Goal: Task Accomplishment & Management: Use online tool/utility

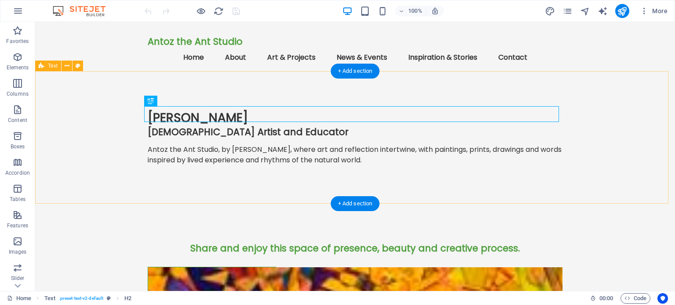
click at [181, 182] on div "[PERSON_NAME] Australian Artist and Educator Antoz the Ant Studio, by [PERSON_N…" at bounding box center [355, 141] width 640 height 133
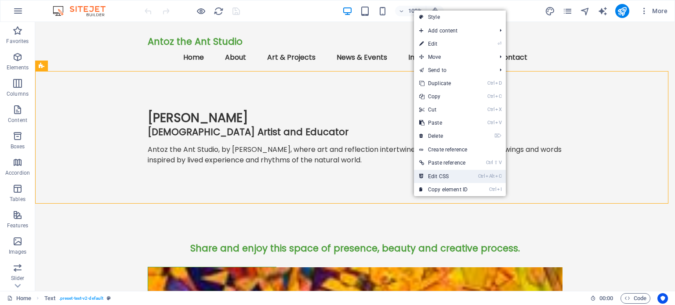
click at [443, 174] on link "Ctrl Alt C Edit CSS" at bounding box center [443, 176] width 59 height 13
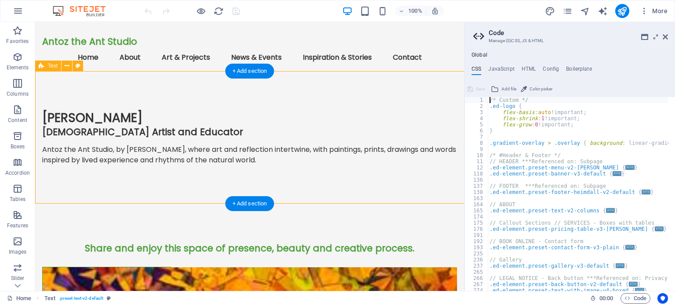
type textarea "@include text-v2;"
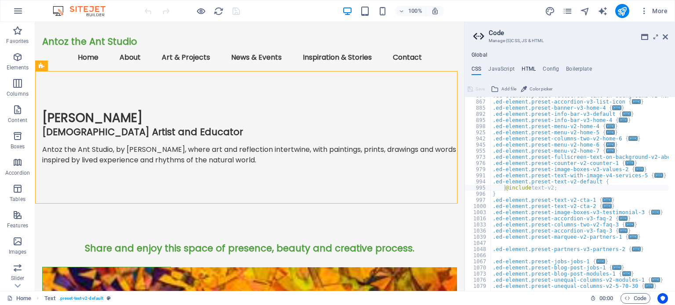
click at [527, 67] on h4 "HTML" at bounding box center [529, 71] width 15 height 10
type textarea "<a href="#main-content" class="wv-link-content button">Skip to main content</a>"
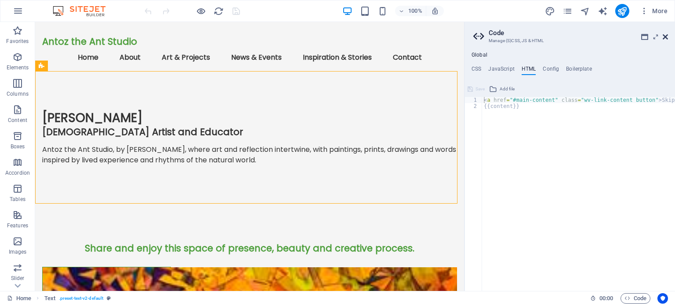
click at [665, 35] on icon at bounding box center [665, 36] width 5 height 7
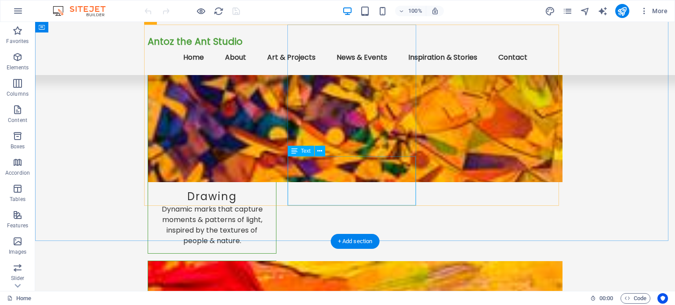
scroll to position [0, 0]
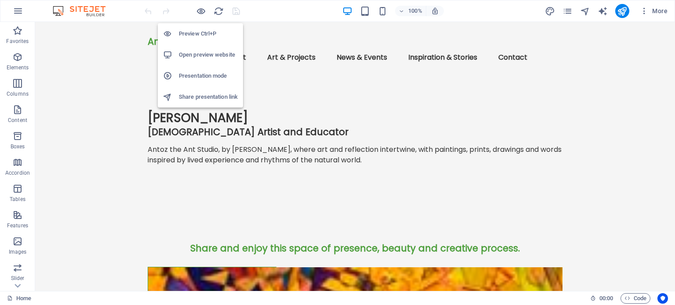
click at [195, 76] on h6 "Presentation mode" at bounding box center [208, 76] width 59 height 11
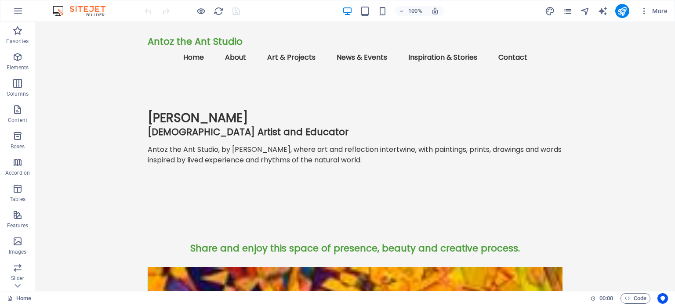
click at [569, 9] on icon "pages" at bounding box center [567, 11] width 10 height 10
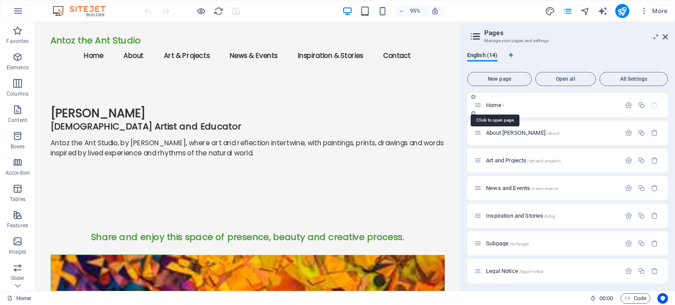
click at [497, 103] on span "Home /" at bounding box center [495, 105] width 18 height 7
click at [548, 12] on icon "design" at bounding box center [550, 11] width 10 height 10
select select "px"
select select "200"
select select "px"
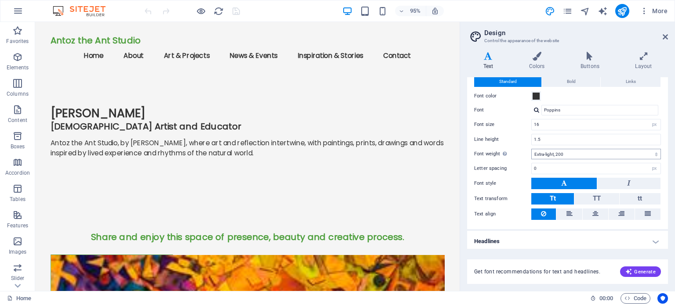
scroll to position [27, 0]
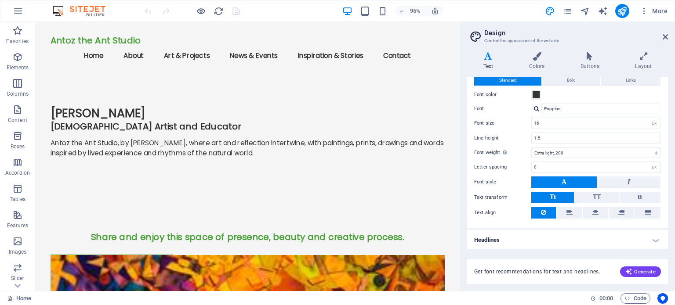
click at [652, 239] on h4 "Headlines" at bounding box center [567, 240] width 201 height 21
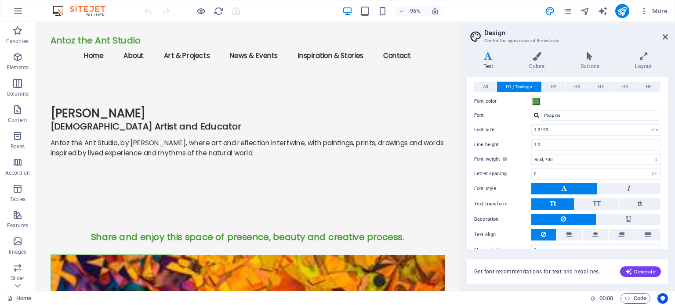
scroll to position [203, 0]
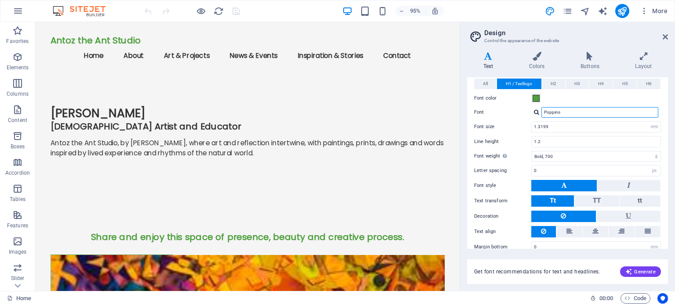
drag, startPoint x: 566, startPoint y: 113, endPoint x: 541, endPoint y: 113, distance: 25.9
click at [541, 113] on input "Poppins" at bounding box center [599, 112] width 117 height 11
click at [17, 9] on icon "button" at bounding box center [18, 11] width 11 height 11
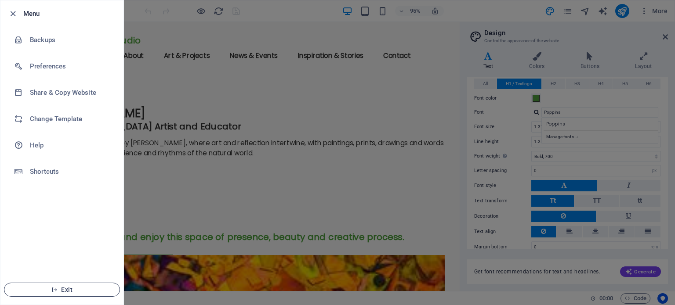
click at [54, 291] on icon "button" at bounding box center [54, 290] width 6 height 6
